Goal: Information Seeking & Learning: Understand process/instructions

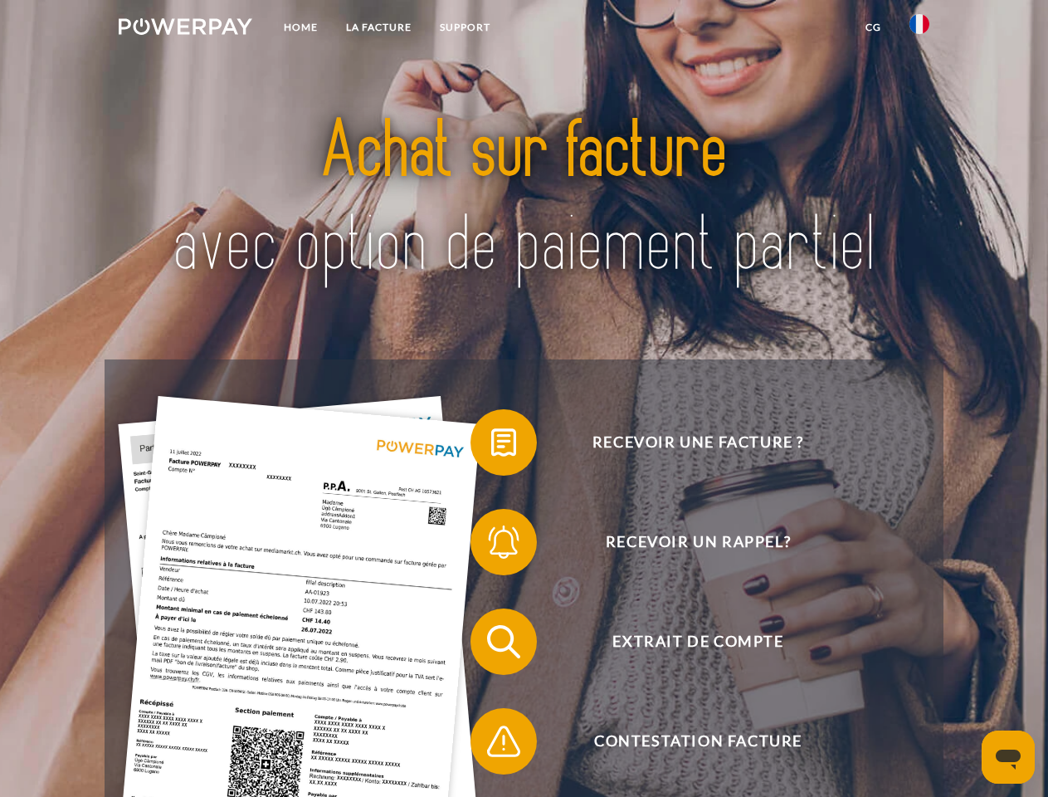
click at [185, 29] on img at bounding box center [186, 26] width 134 height 17
click at [920, 29] on img at bounding box center [920, 24] width 20 height 20
click at [873, 27] on link "CG" at bounding box center [874, 27] width 44 height 30
click at [491, 446] on span at bounding box center [478, 442] width 83 height 83
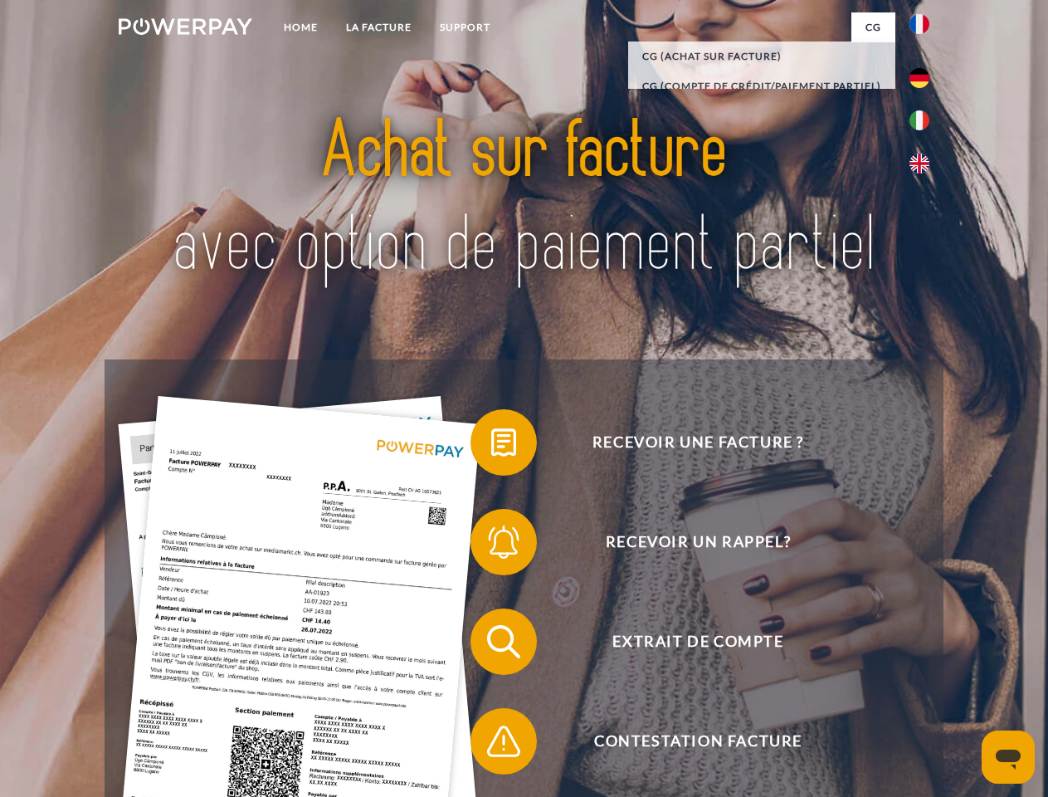
click at [491, 545] on span at bounding box center [478, 542] width 83 height 83
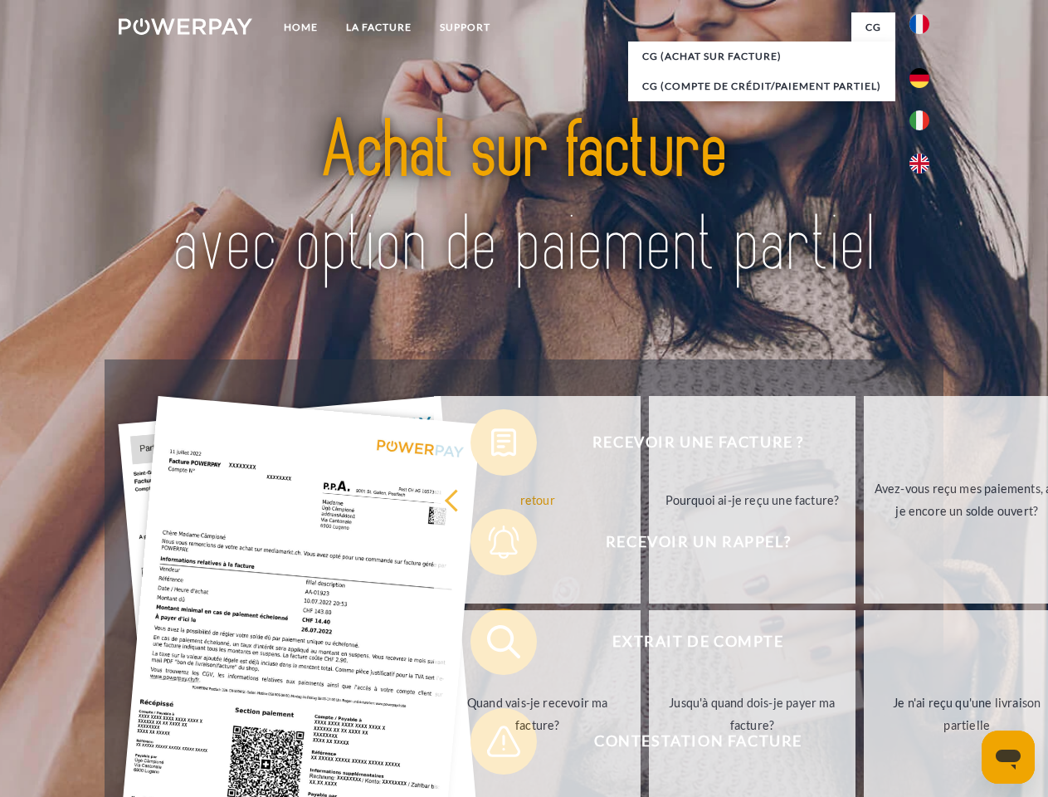
click at [649, 645] on link "Jusqu'à quand dois-je payer ma facture?" at bounding box center [752, 714] width 207 height 208
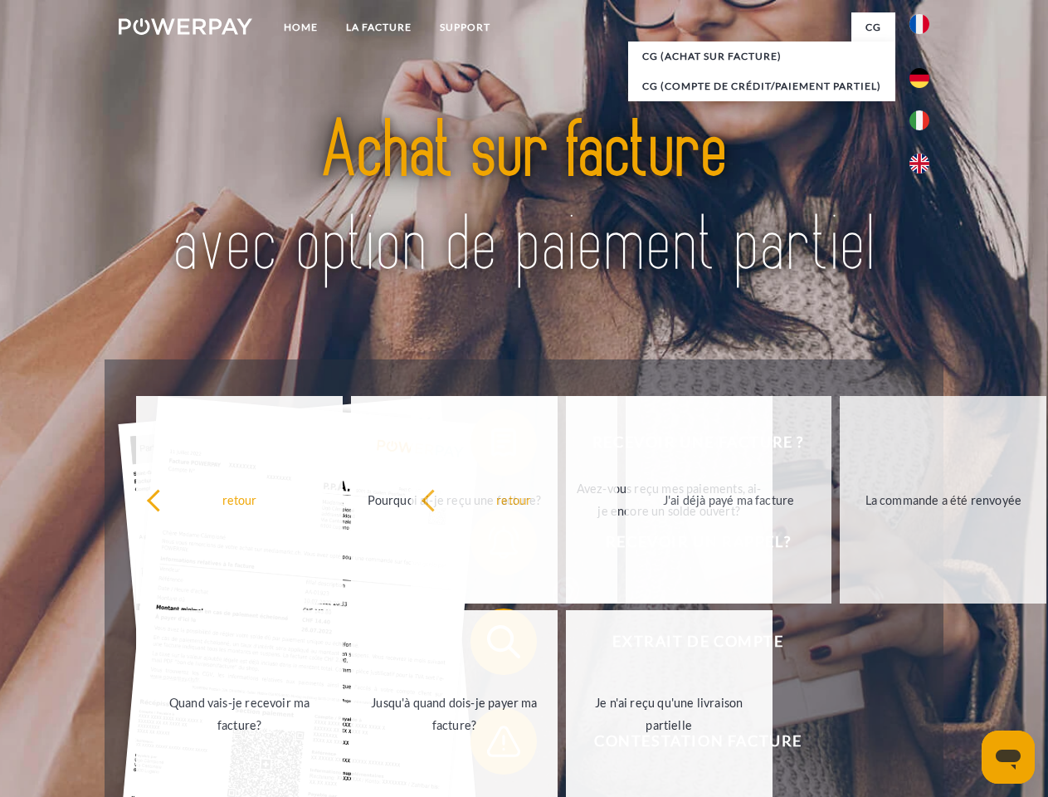
click at [491, 745] on span at bounding box center [478, 741] width 83 height 83
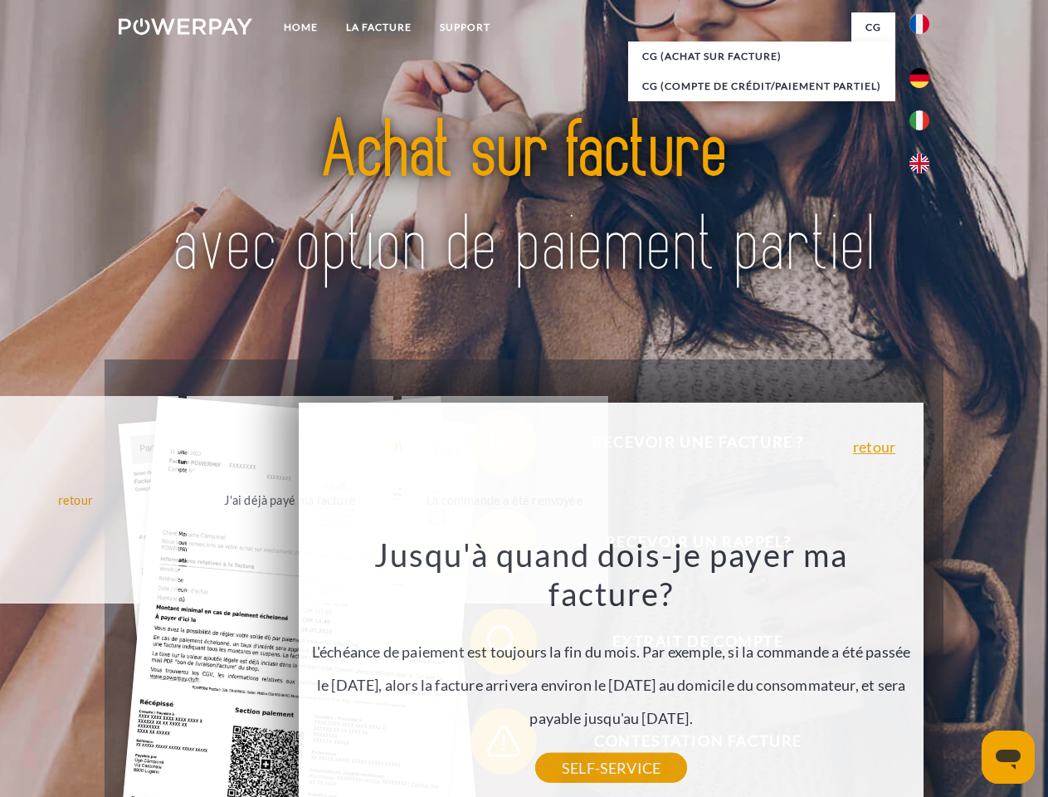
click at [1009, 757] on icon "Ouvrir la fenêtre de messagerie" at bounding box center [1008, 760] width 25 height 20
